Goal: Transaction & Acquisition: Purchase product/service

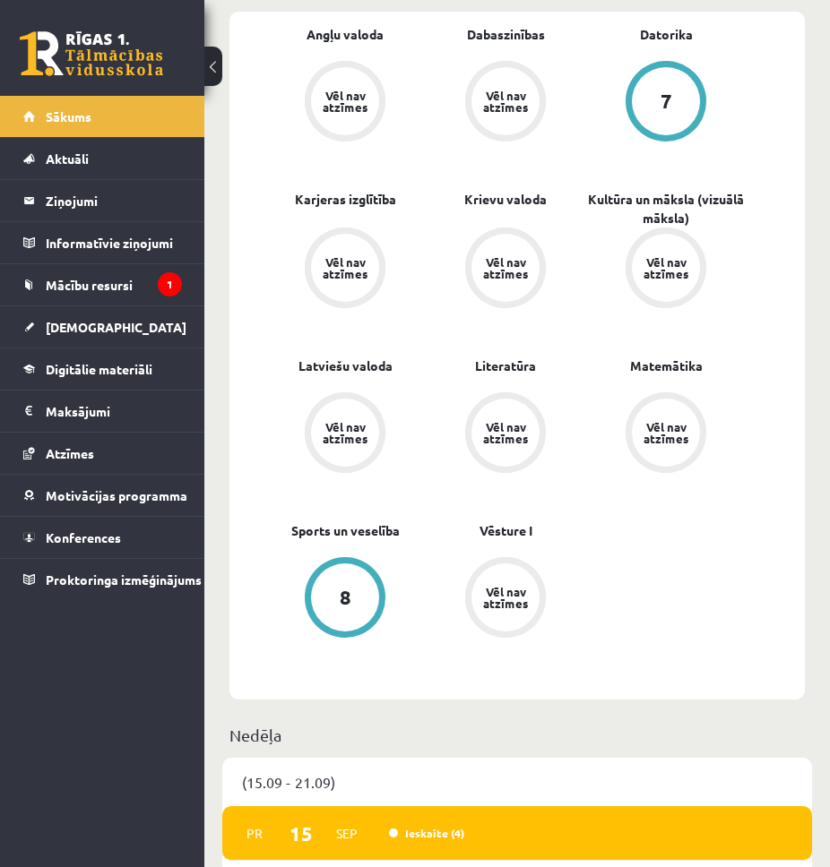
scroll to position [896, 0]
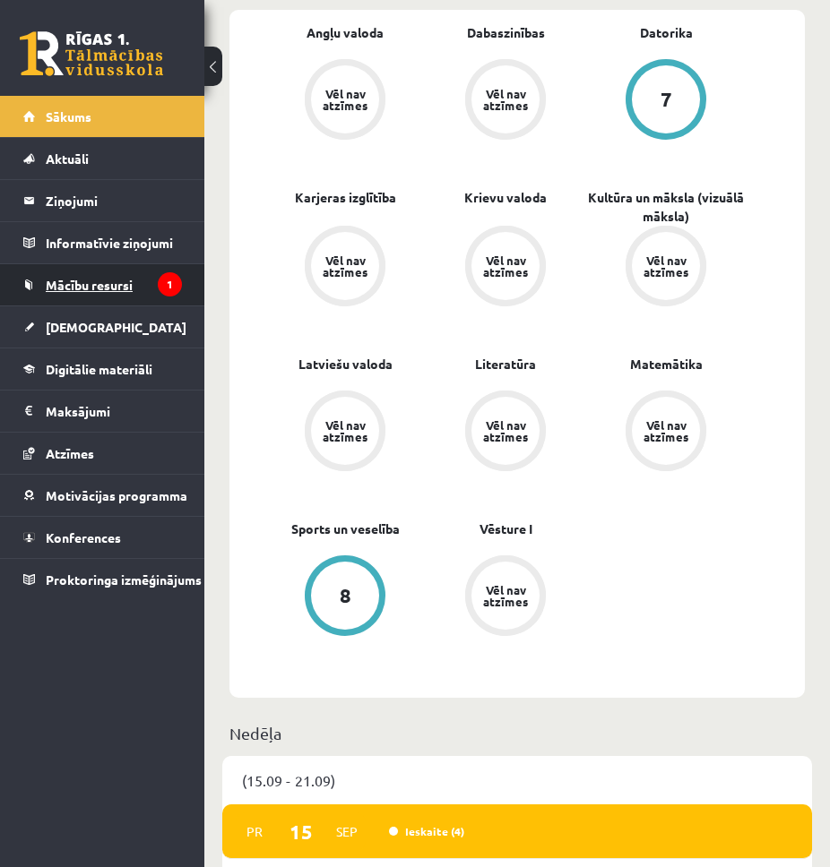
click at [108, 283] on span "Mācību resursi" at bounding box center [89, 285] width 87 height 16
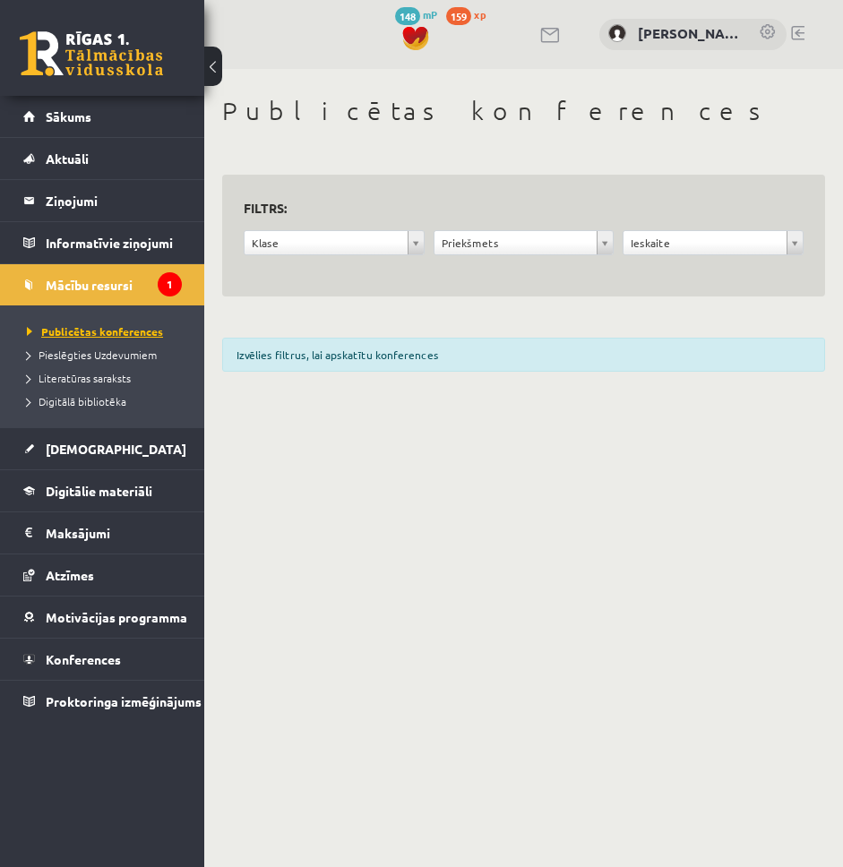
click at [94, 332] on span "Publicētas konferences" at bounding box center [95, 331] width 136 height 14
click at [78, 347] on link "Pieslēgties Uzdevumiem" at bounding box center [106, 355] width 159 height 16
click at [109, 439] on link "[DEMOGRAPHIC_DATA]" at bounding box center [102, 448] width 159 height 41
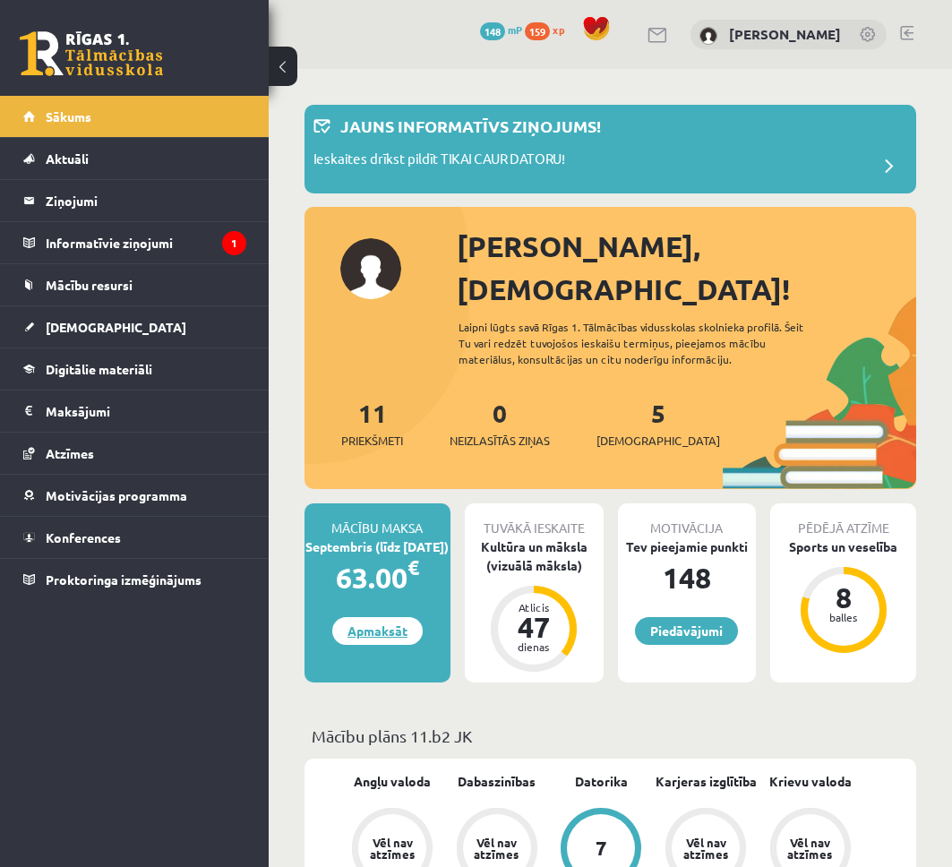
click at [387, 617] on link "Apmaksāt" at bounding box center [377, 631] width 90 height 28
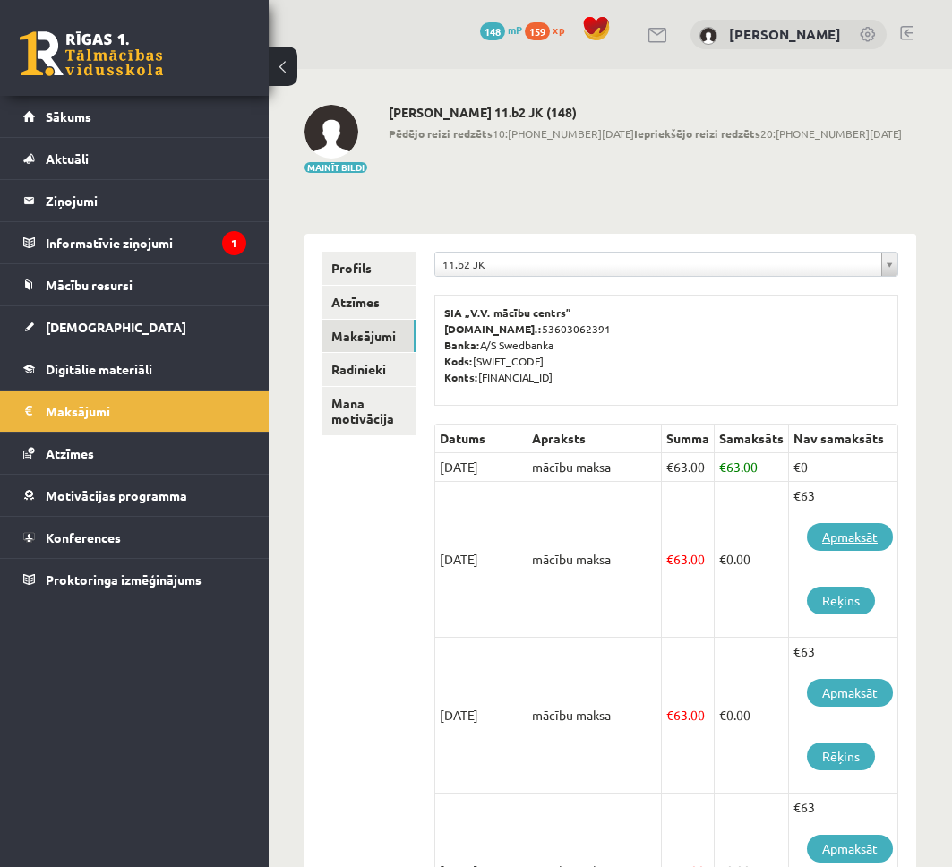
click at [847, 536] on link "Apmaksāt" at bounding box center [850, 537] width 86 height 28
